Goal: Go to known website: Access a specific website the user already knows

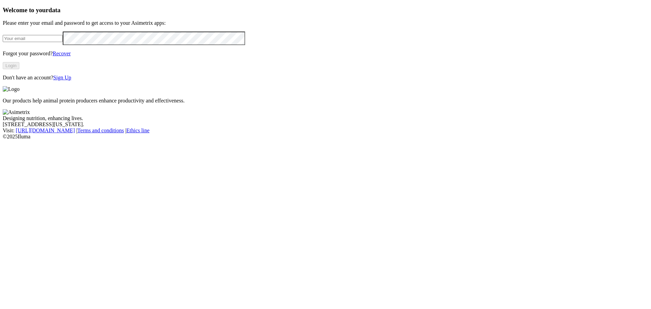
type input "[EMAIL_ADDRESS][DOMAIN_NAME]"
click at [19, 69] on button "Login" at bounding box center [11, 65] width 17 height 7
